Goal: Task Accomplishment & Management: Use online tool/utility

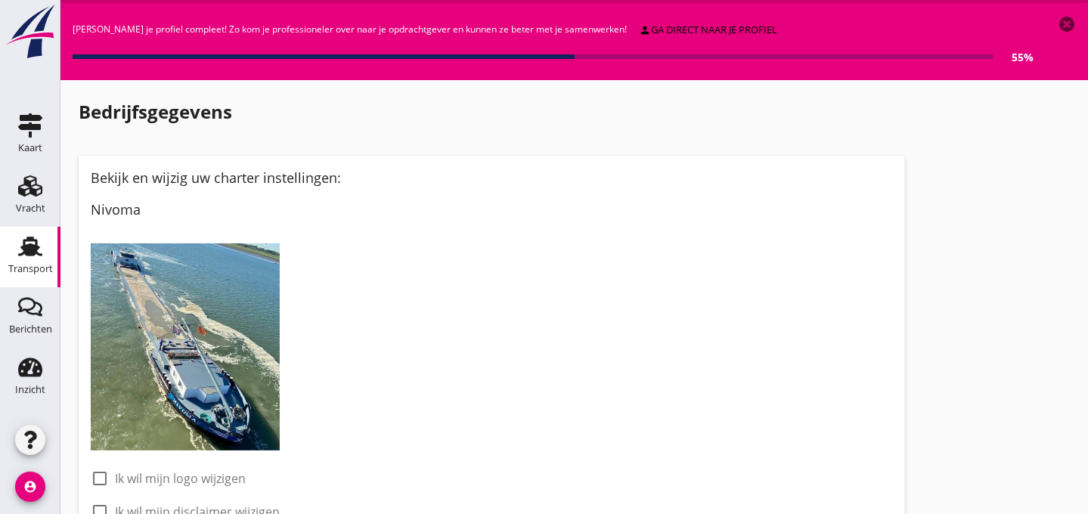
click at [29, 247] on use at bounding box center [30, 247] width 24 height 20
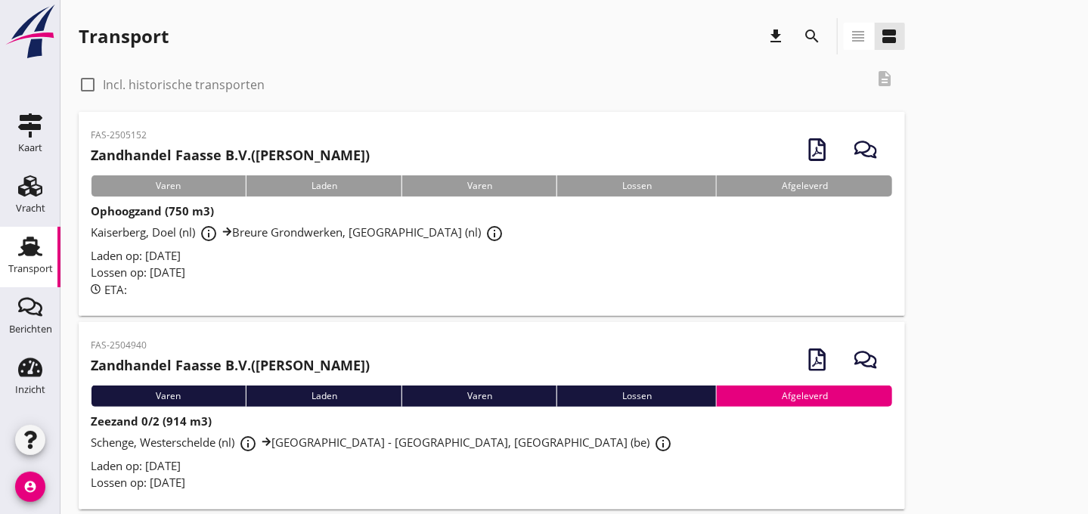
click at [85, 84] on div at bounding box center [88, 85] width 26 height 26
checkbox input "true"
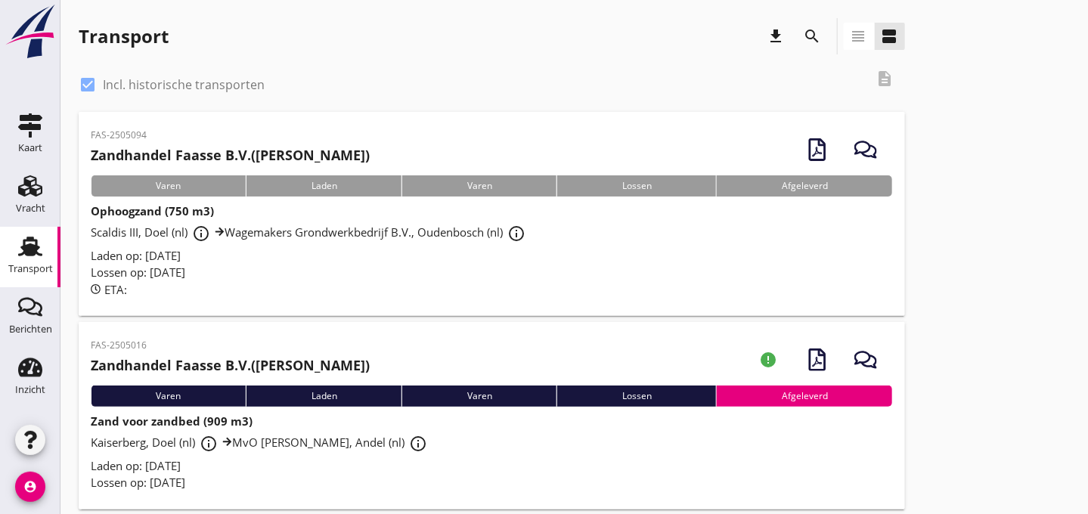
click at [387, 260] on div "Laden op: [DATE]" at bounding box center [492, 255] width 802 height 17
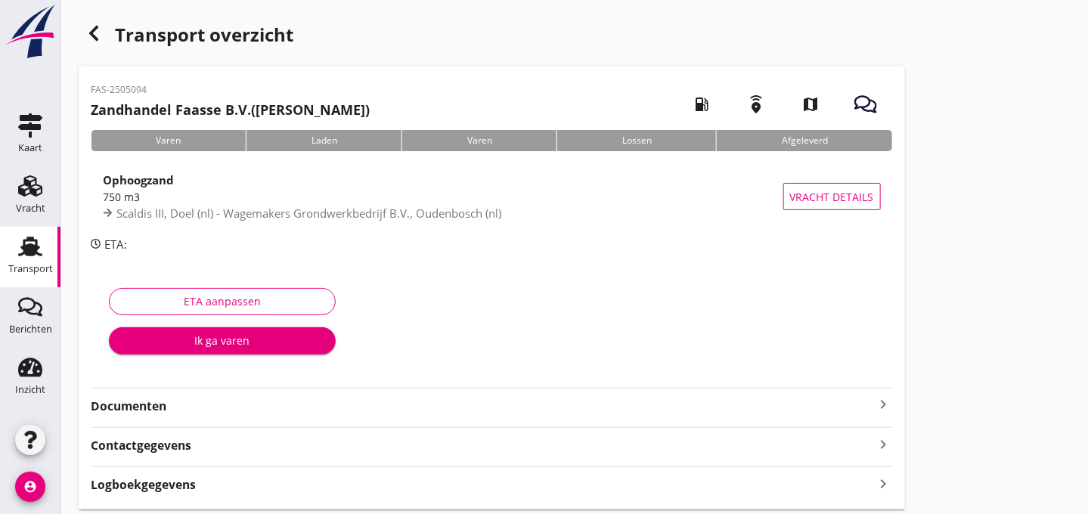
scroll to position [50, 0]
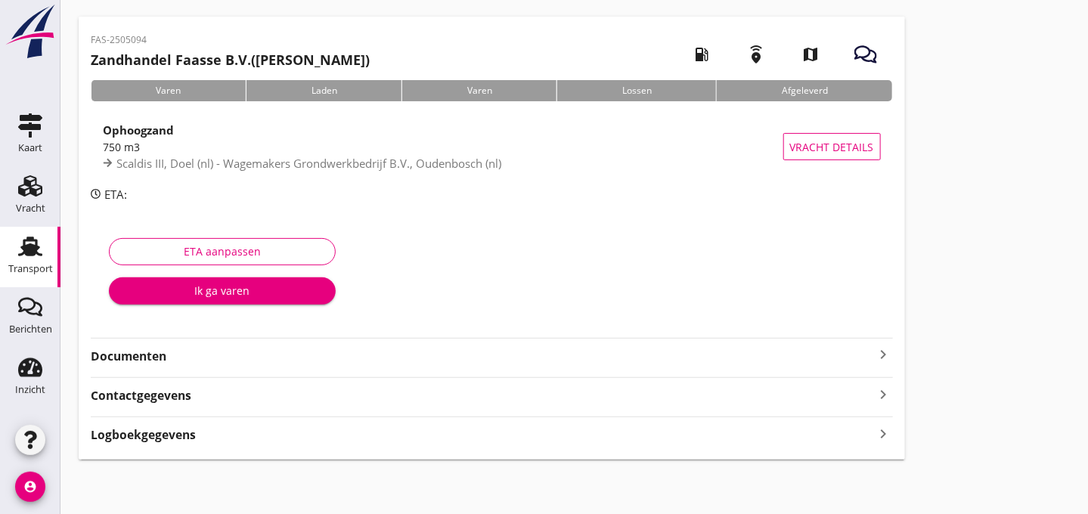
click at [311, 354] on strong "Documenten" at bounding box center [483, 356] width 784 height 17
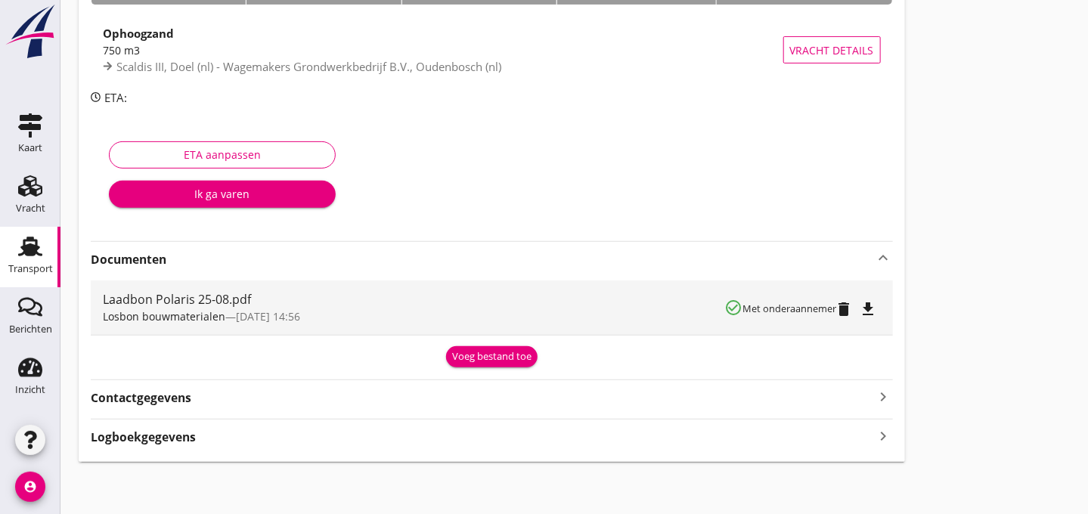
scroll to position [149, 0]
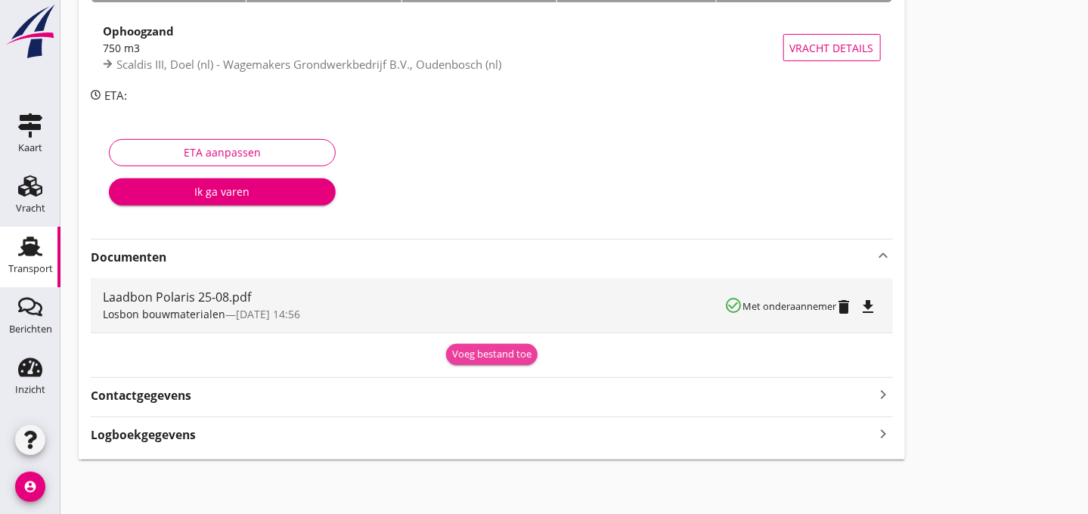
click at [494, 359] on div "Voeg bestand toe" at bounding box center [491, 354] width 79 height 15
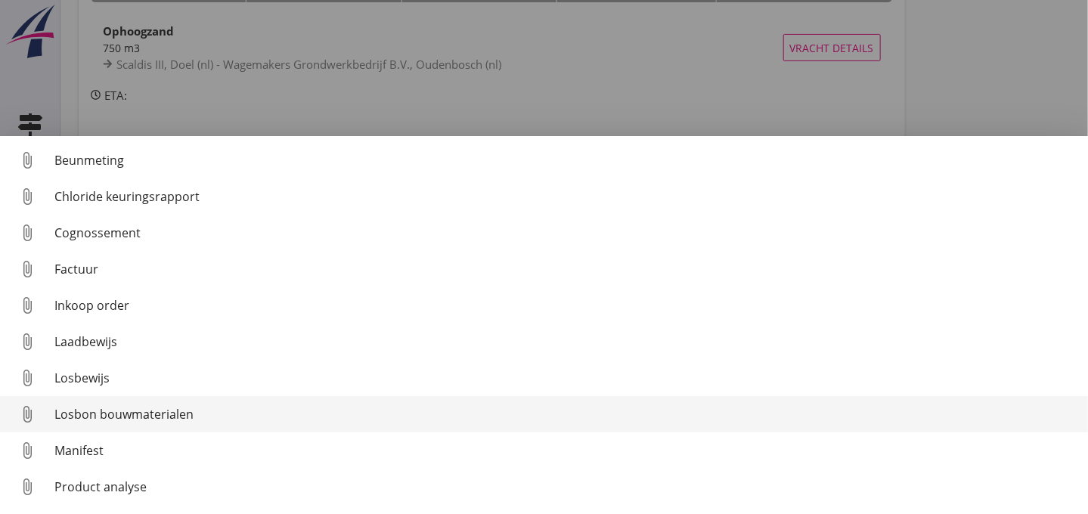
click at [277, 413] on div "Losbon bouwmaterialen" at bounding box center [564, 414] width 1021 height 18
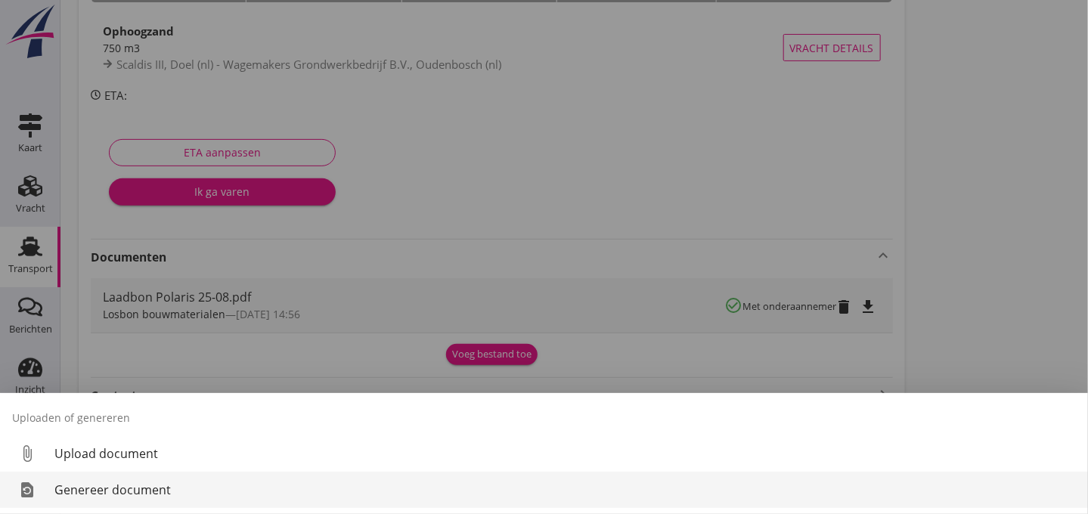
click at [149, 485] on div "Genereer document" at bounding box center [564, 490] width 1021 height 18
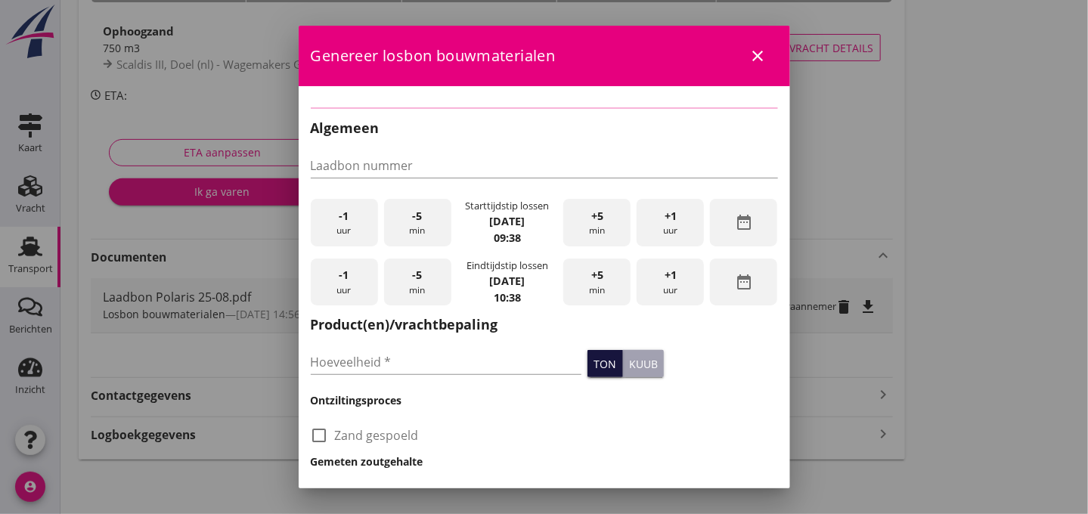
checkbox input "true"
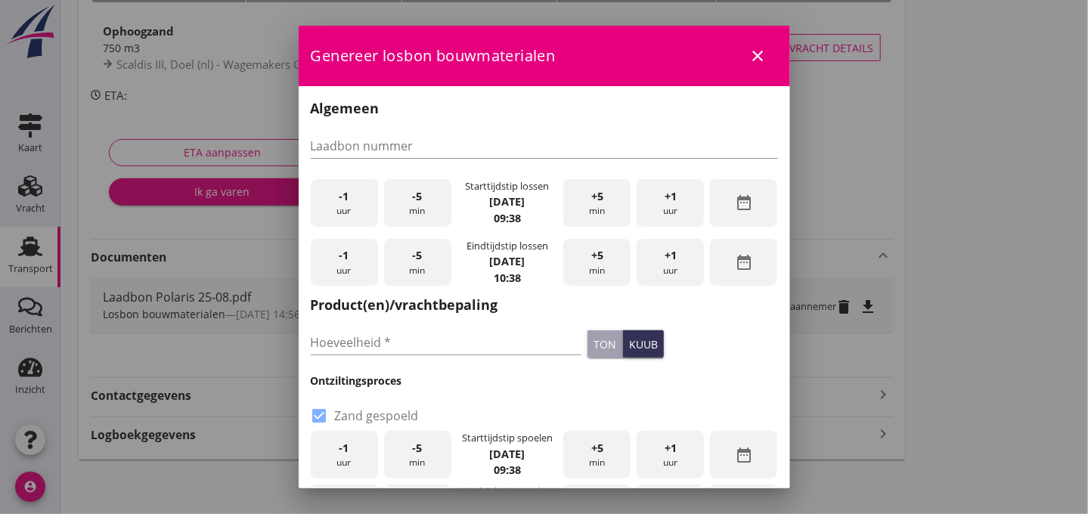
click at [345, 200] on span "-1" at bounding box center [344, 196] width 10 height 17
click at [589, 267] on div "+5 min" at bounding box center [596, 263] width 67 height 48
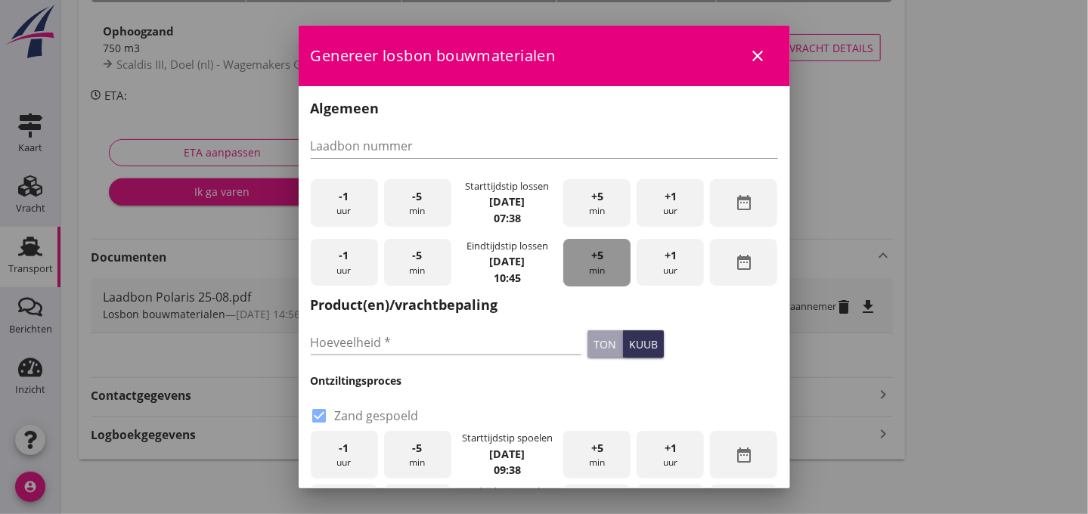
click at [589, 267] on div "+5 min" at bounding box center [596, 263] width 67 height 48
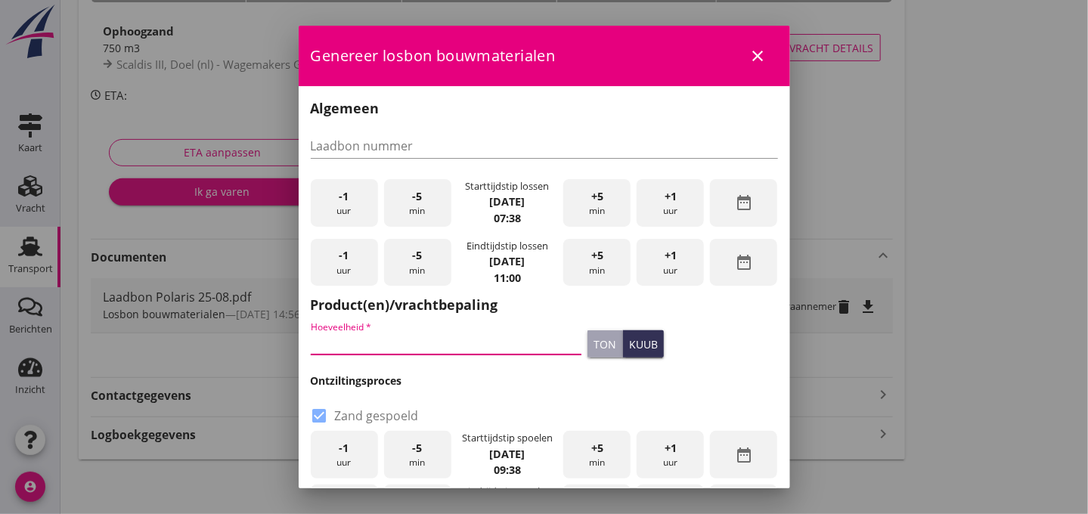
click at [401, 337] on input "Hoeveelheid *" at bounding box center [446, 342] width 271 height 24
type input "782"
click at [630, 344] on div "kuub" at bounding box center [643, 344] width 29 height 16
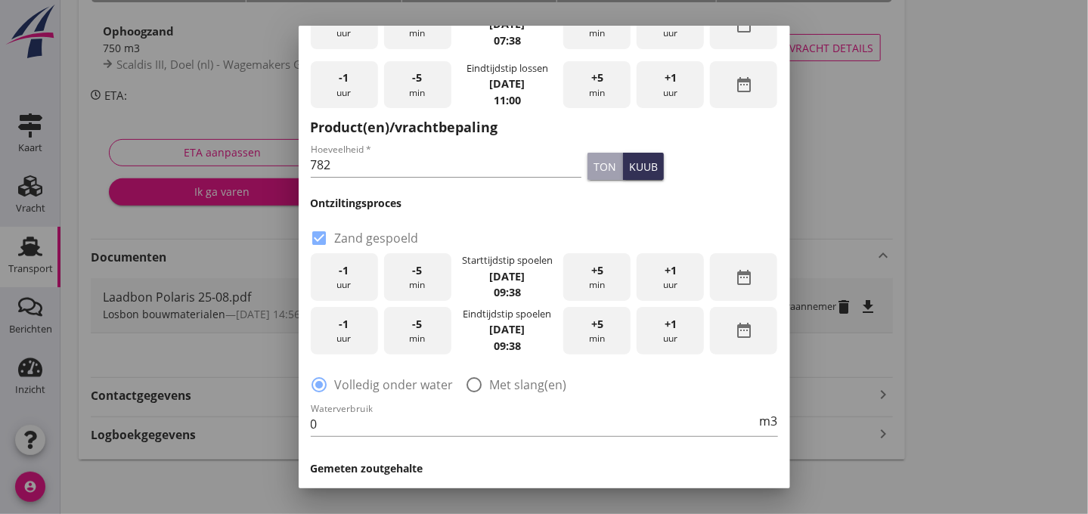
scroll to position [183, 0]
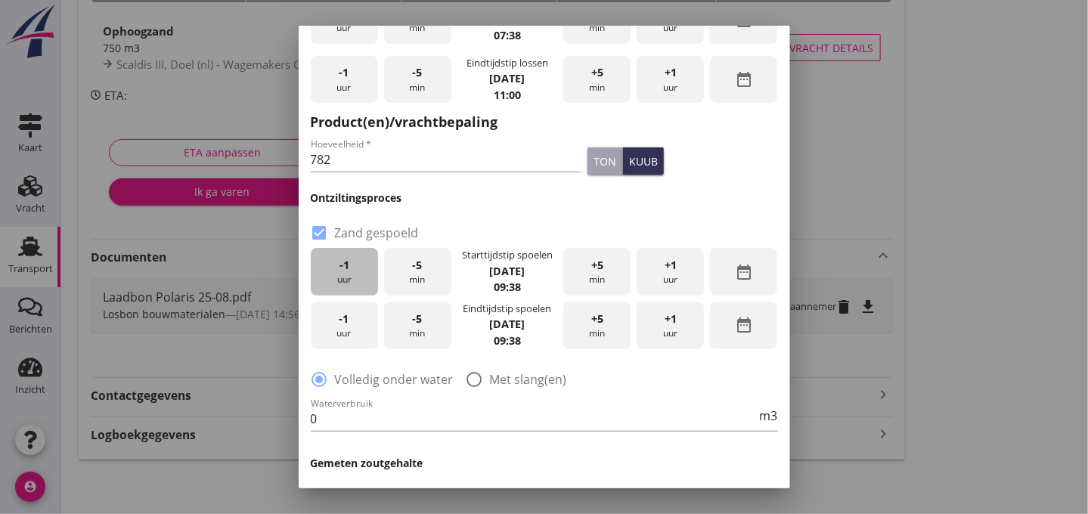
click at [350, 272] on div "-1 uur" at bounding box center [344, 272] width 67 height 48
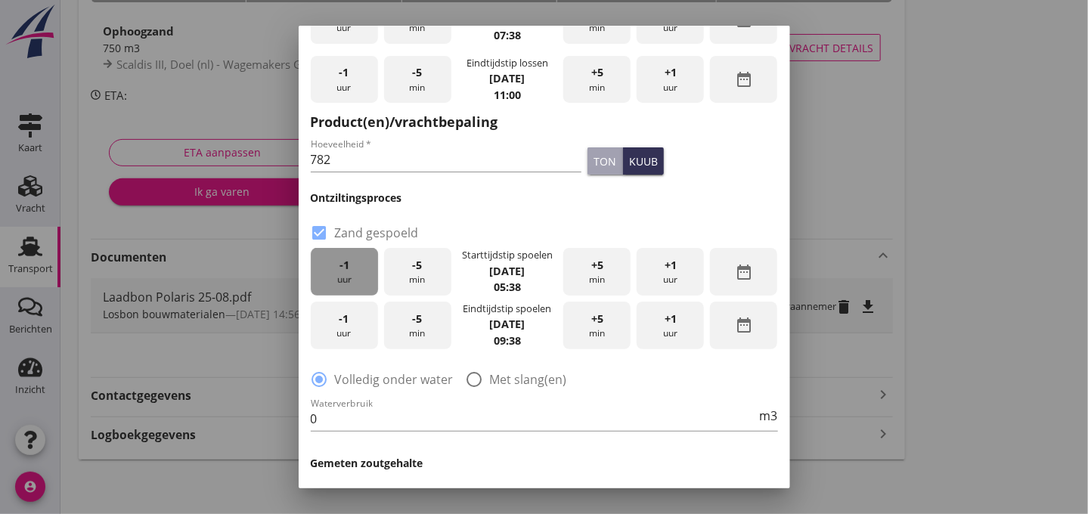
click at [350, 272] on div "-1 uur" at bounding box center [344, 272] width 67 height 48
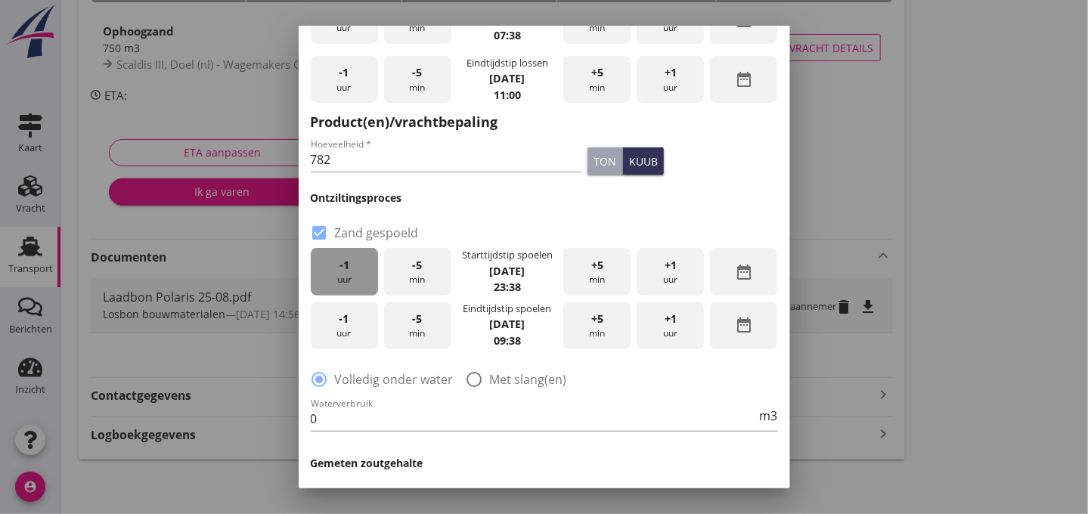
click at [350, 272] on div "-1 uur" at bounding box center [344, 272] width 67 height 48
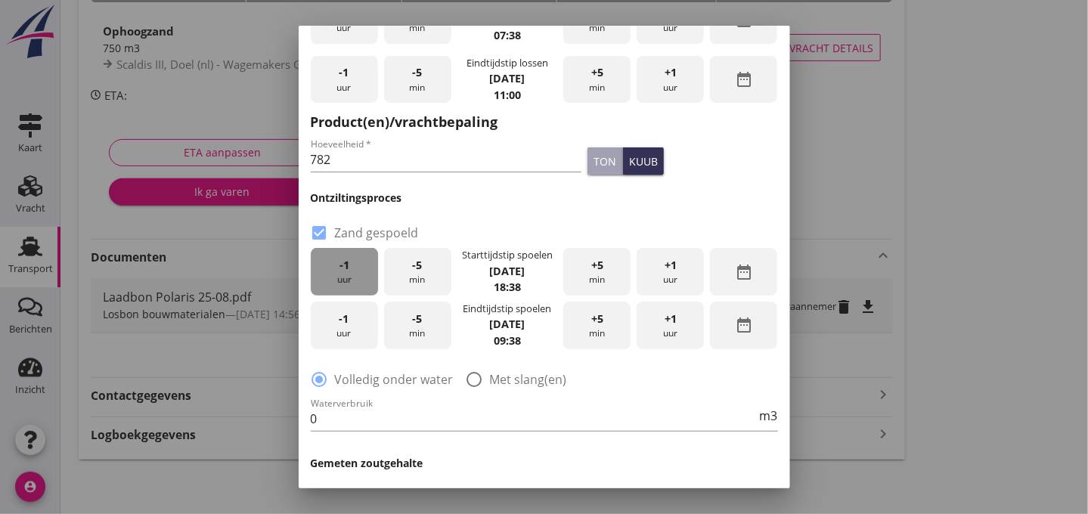
click at [350, 272] on div "-1 uur" at bounding box center [344, 272] width 67 height 48
click at [411, 274] on div "-5 min" at bounding box center [417, 272] width 67 height 48
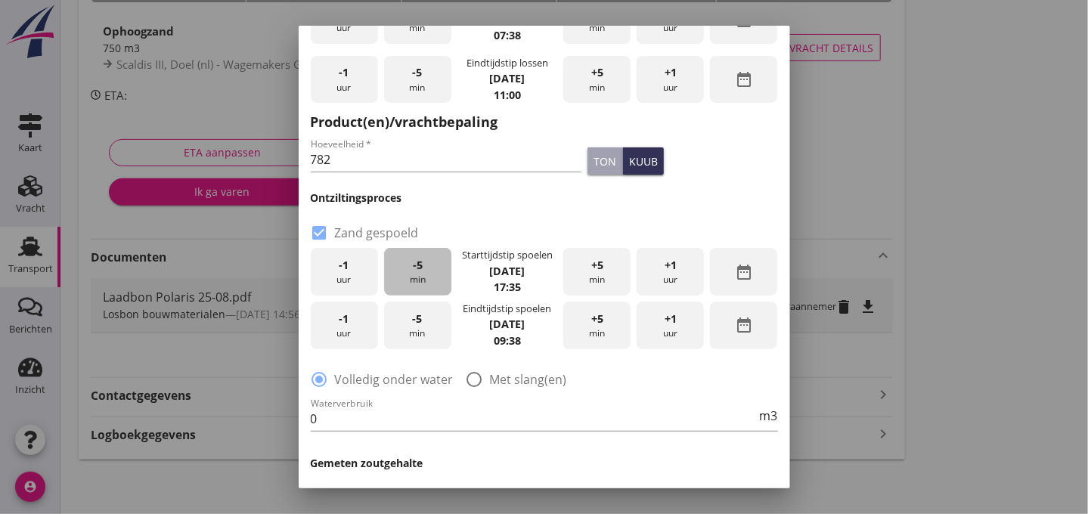
click at [411, 274] on div "-5 min" at bounding box center [417, 272] width 67 height 48
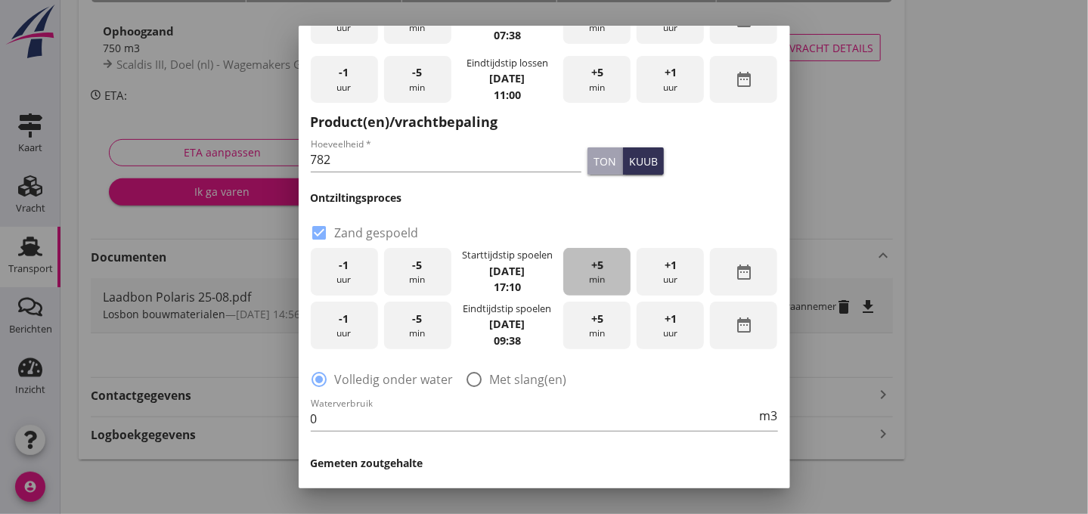
click at [597, 270] on div "+5 min" at bounding box center [596, 272] width 67 height 48
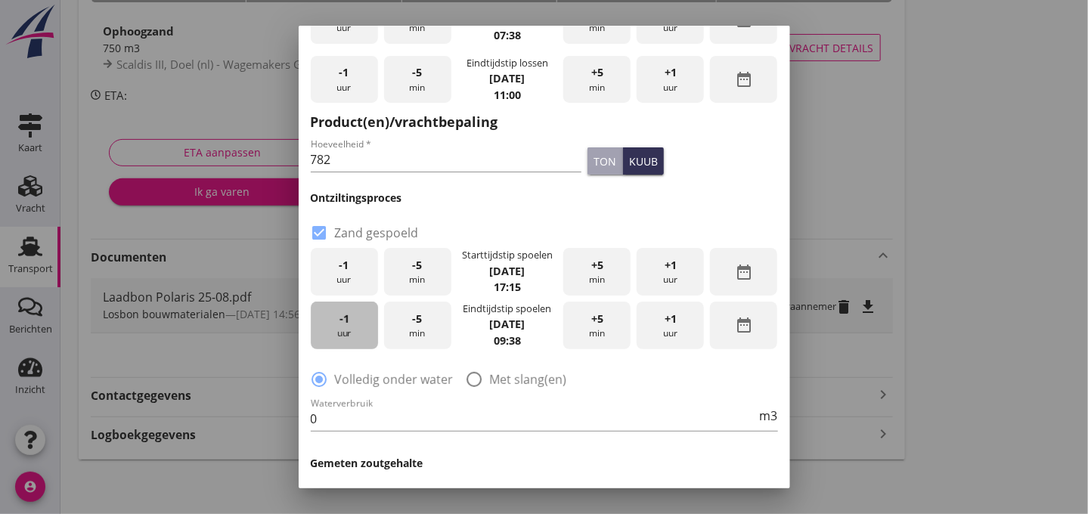
click at [347, 331] on div "-1 uur" at bounding box center [344, 326] width 67 height 48
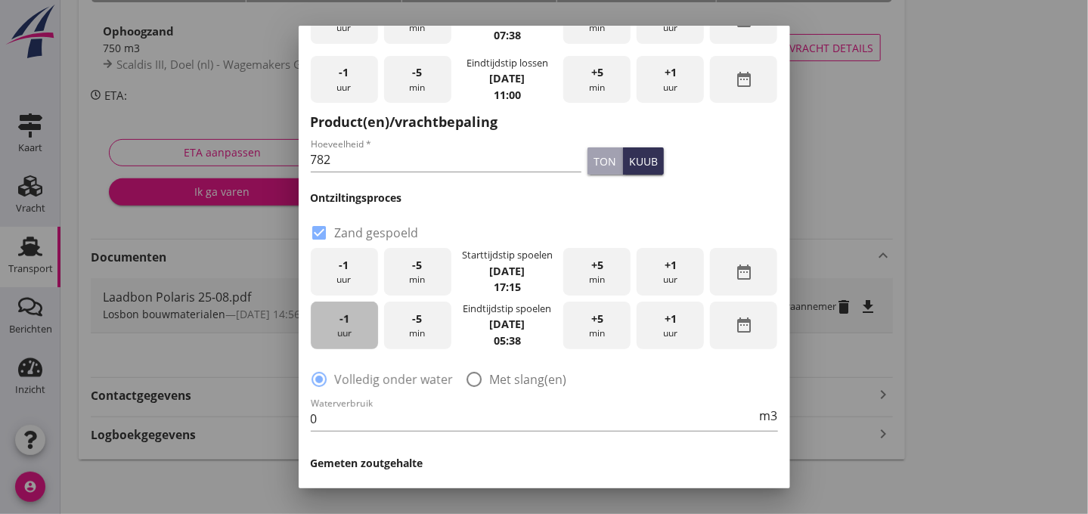
click at [347, 331] on div "-1 uur" at bounding box center [344, 326] width 67 height 48
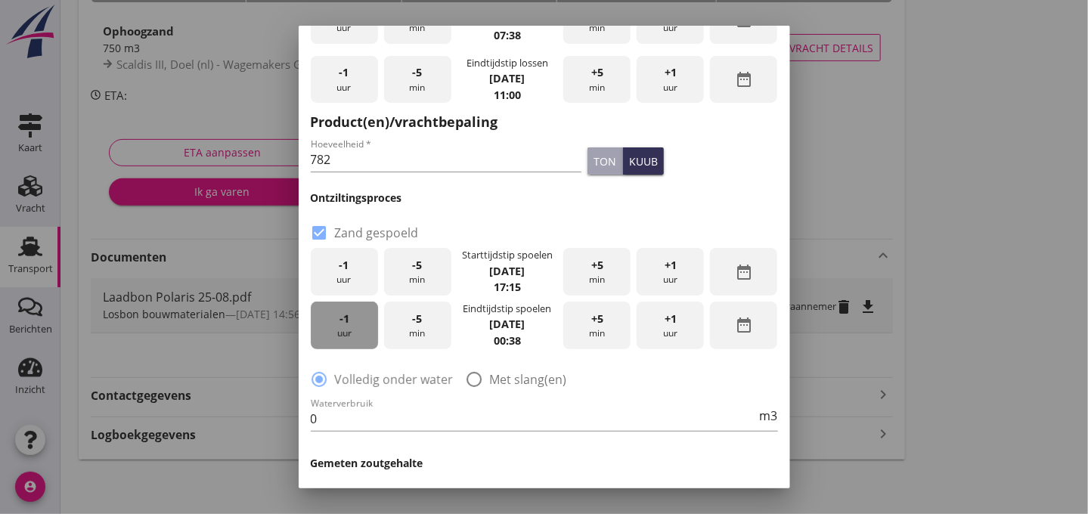
click at [347, 331] on div "-1 uur" at bounding box center [344, 326] width 67 height 48
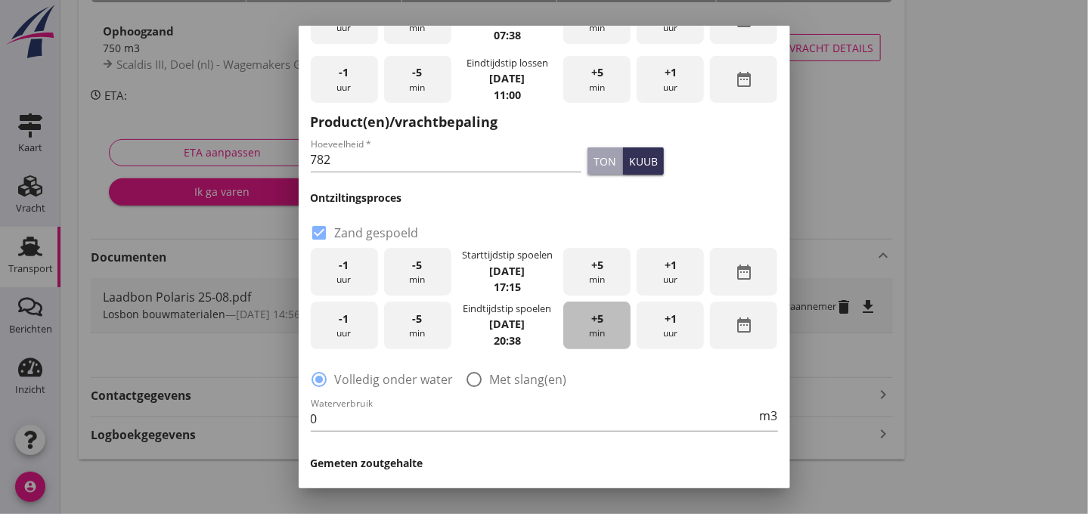
click at [600, 333] on div "+5 min" at bounding box center [596, 326] width 67 height 48
click at [582, 330] on div "+5 min" at bounding box center [596, 326] width 67 height 48
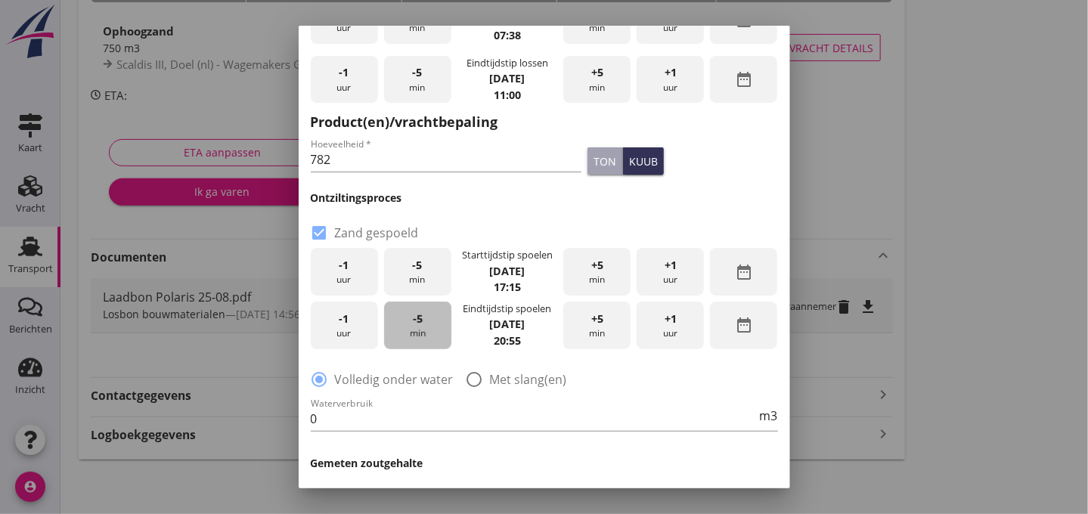
click at [422, 336] on div "-5 min" at bounding box center [417, 326] width 67 height 48
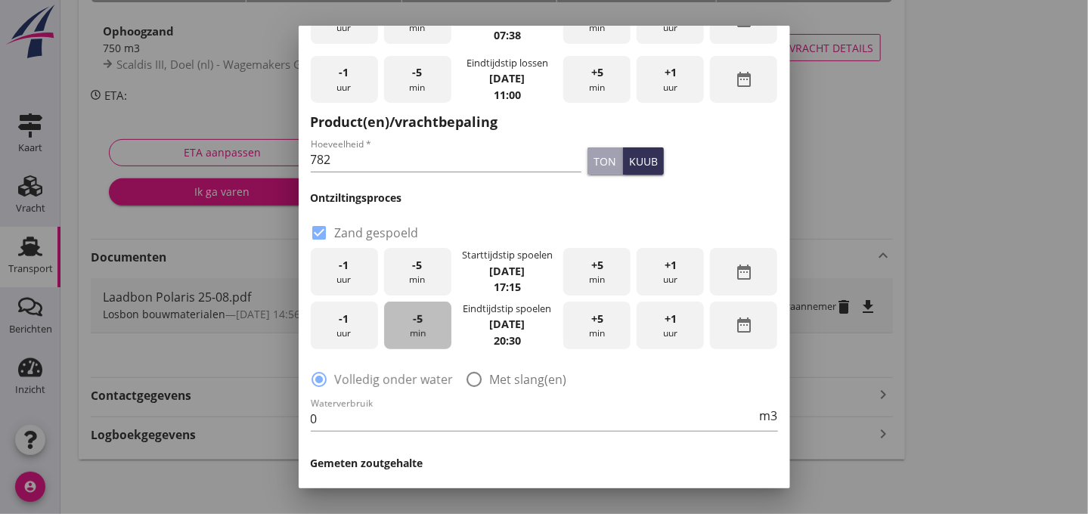
click at [422, 336] on div "-5 min" at bounding box center [417, 326] width 67 height 48
click at [469, 375] on div at bounding box center [475, 380] width 26 height 26
radio input "false"
radio input "true"
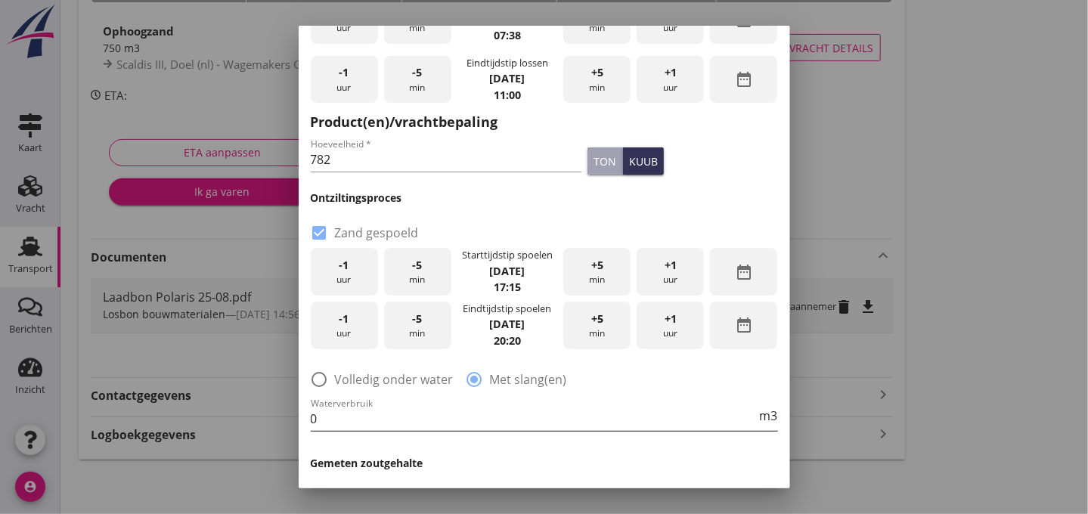
click at [342, 409] on input "0" at bounding box center [534, 419] width 446 height 24
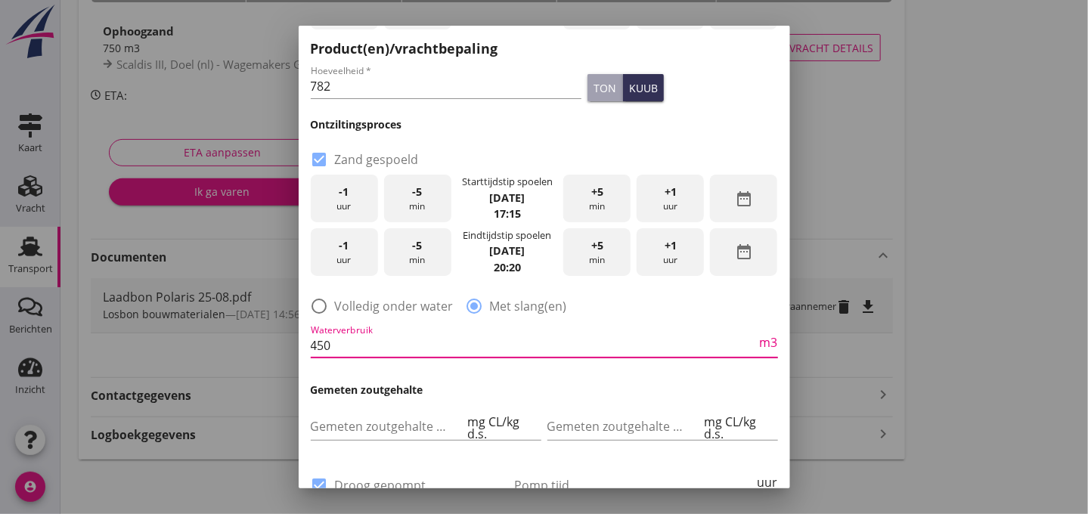
scroll to position [367, 0]
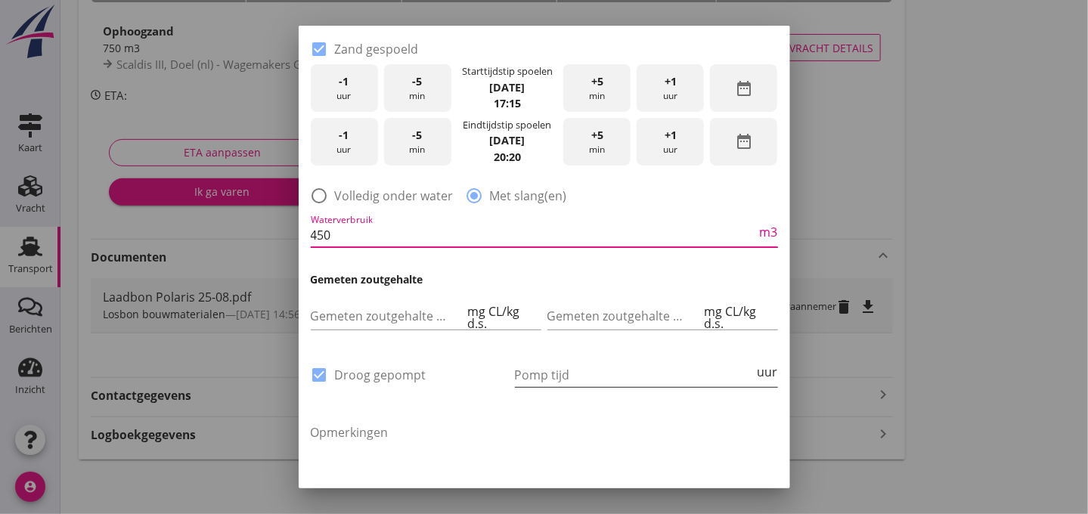
type input "450"
click at [528, 372] on input "Pomp tijd" at bounding box center [635, 375] width 240 height 24
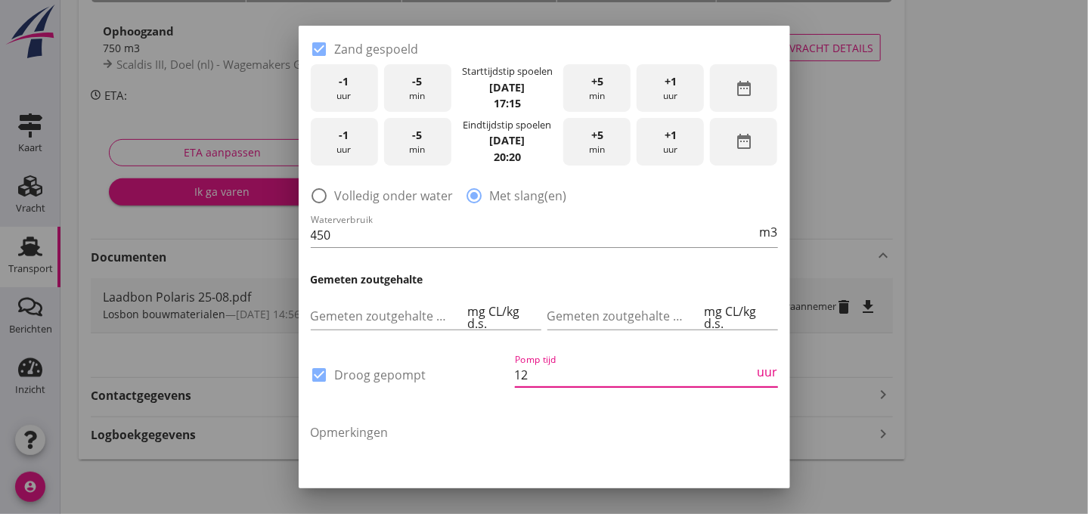
type input "12"
click at [482, 412] on div "Opmerkingen" at bounding box center [544, 463] width 467 height 104
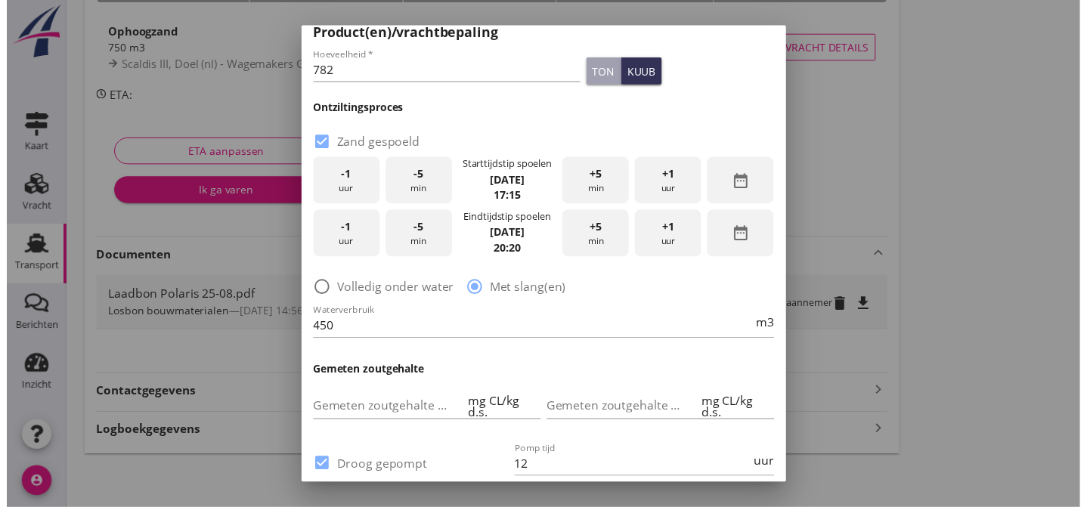
scroll to position [455, 0]
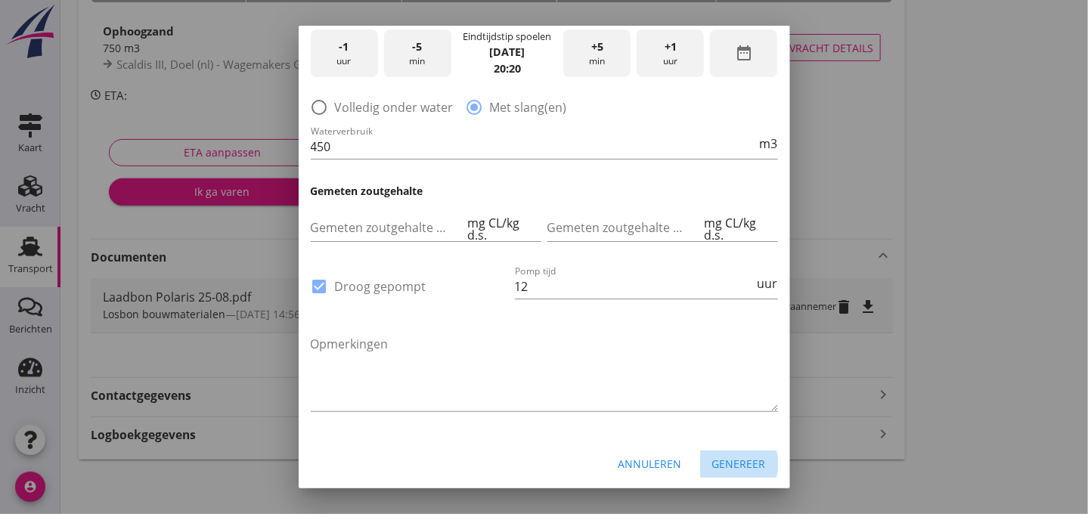
click at [720, 460] on div "Genereer" at bounding box center [739, 464] width 54 height 16
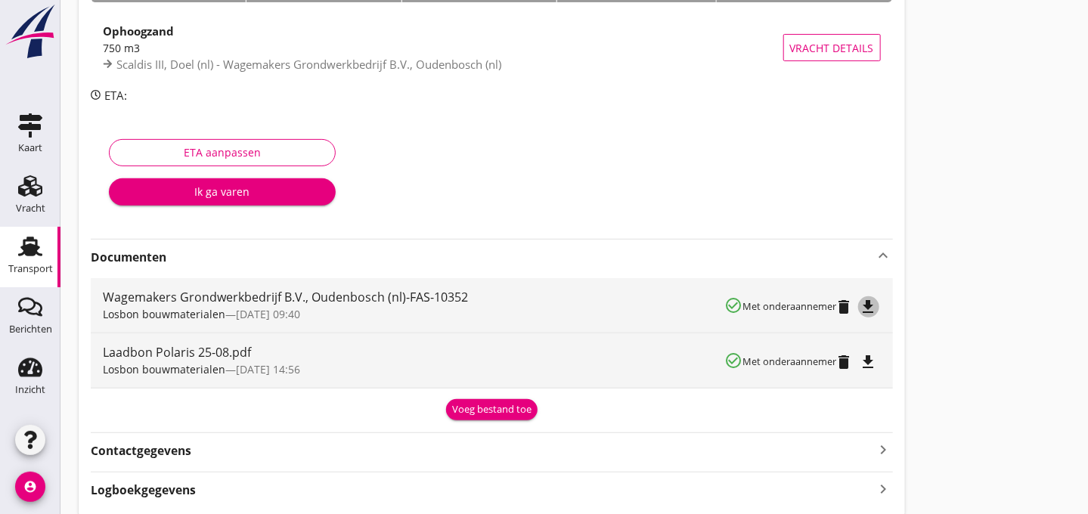
click at [867, 304] on icon "file_download" at bounding box center [868, 307] width 18 height 18
